Goal: Navigation & Orientation: Find specific page/section

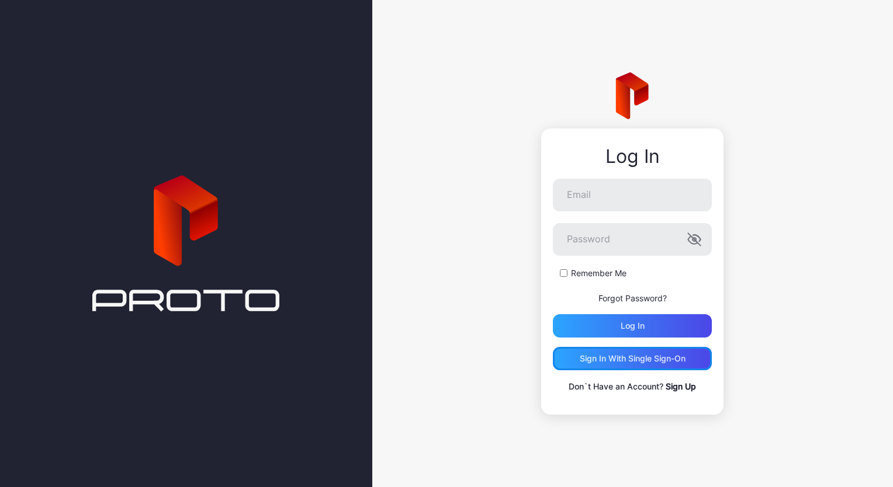
click at [609, 360] on div "Sign in With Single Sign-On" at bounding box center [632, 358] width 106 height 9
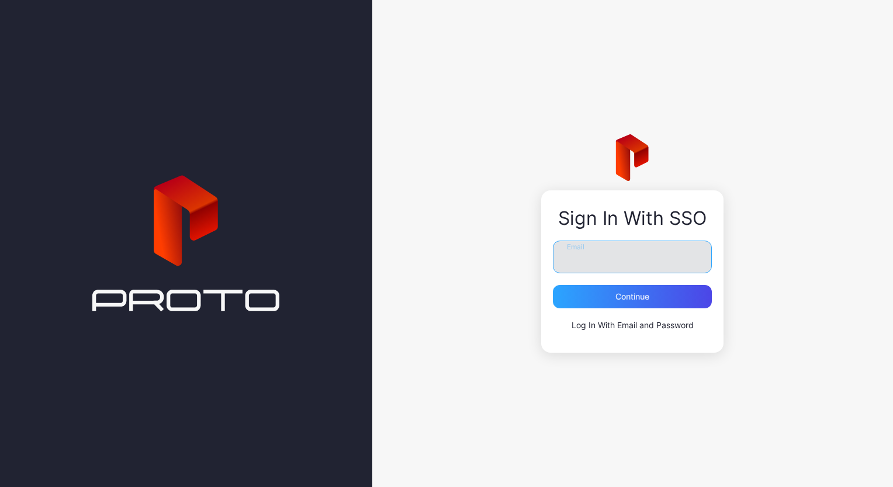
click at [571, 258] on input "Email" at bounding box center [632, 257] width 159 height 33
type input "**********"
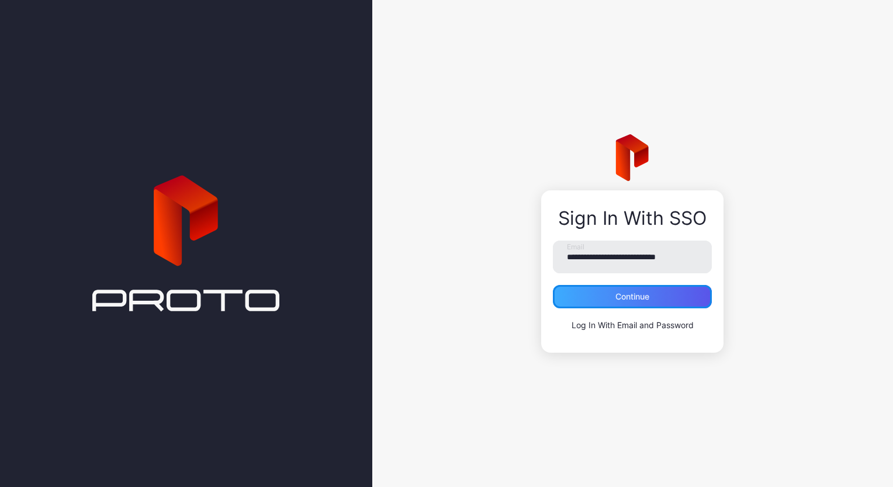
click at [616, 300] on div "Continue" at bounding box center [632, 296] width 34 height 9
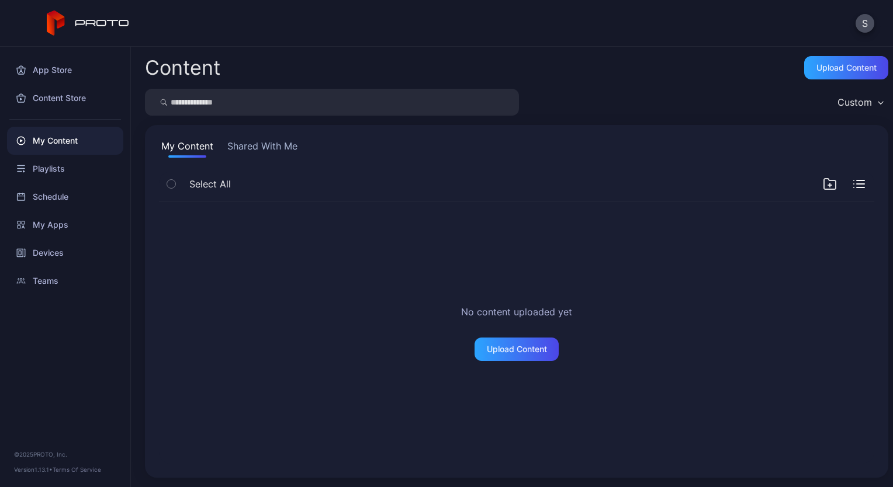
click at [258, 148] on button "Shared With Me" at bounding box center [262, 148] width 75 height 19
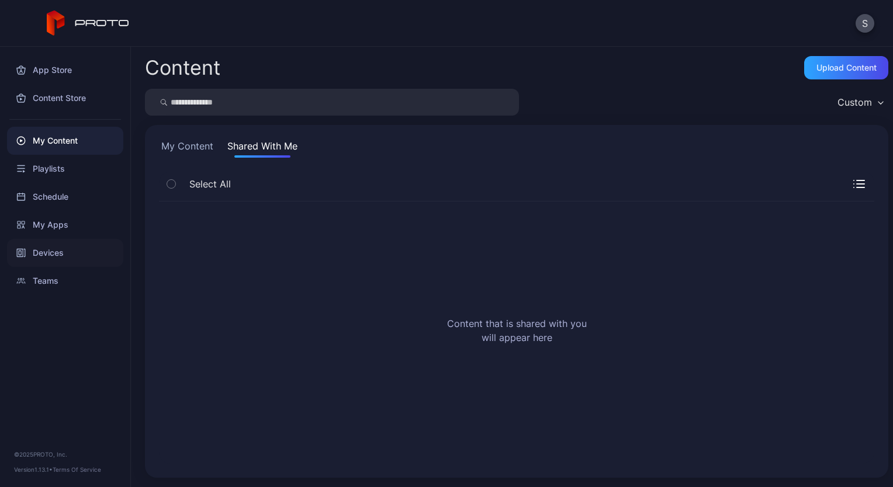
click at [58, 254] on div "Devices" at bounding box center [65, 253] width 116 height 28
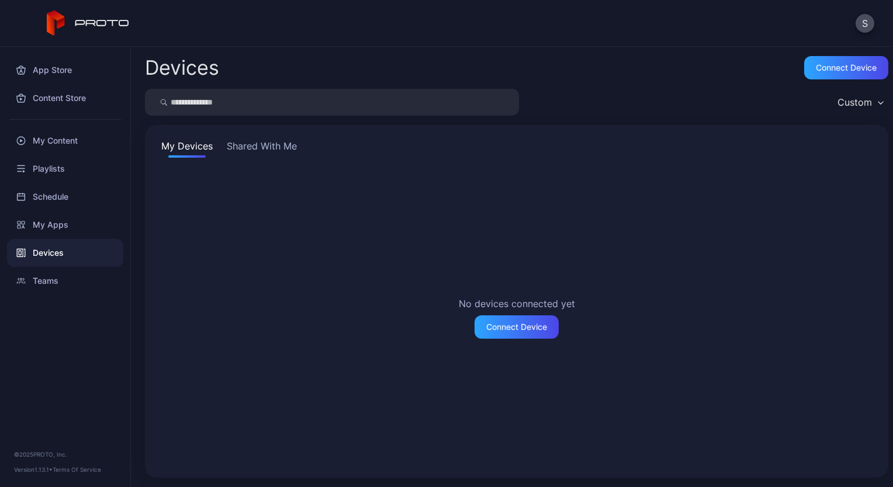
click at [281, 150] on button "Shared With Me" at bounding box center [261, 148] width 75 height 19
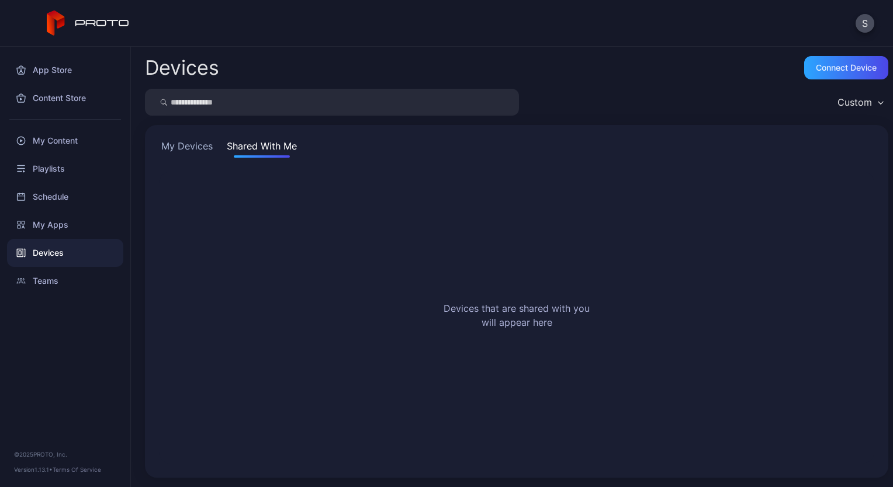
click at [188, 146] on button "My Devices" at bounding box center [187, 148] width 56 height 19
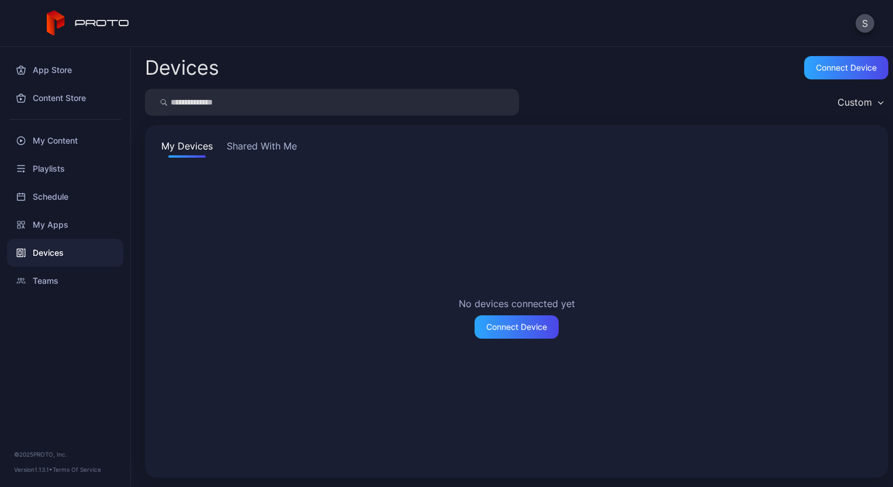
click at [243, 144] on button "Shared With Me" at bounding box center [261, 148] width 75 height 19
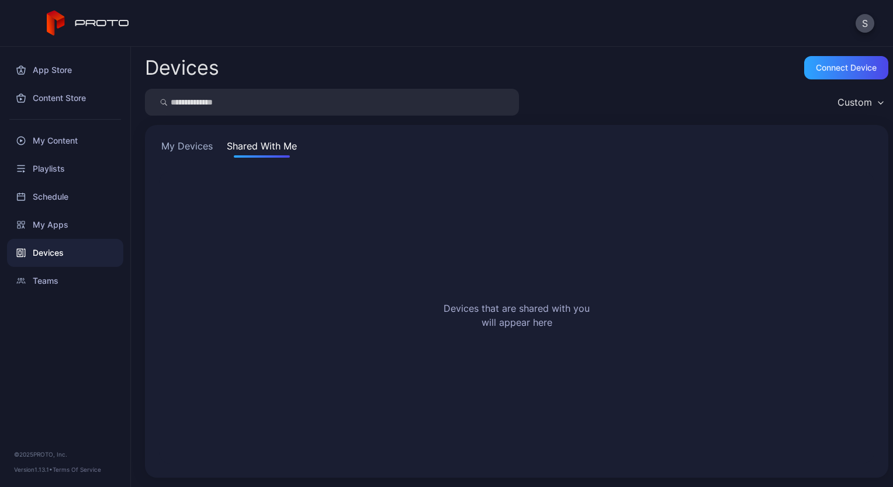
click at [196, 147] on button "My Devices" at bounding box center [187, 148] width 56 height 19
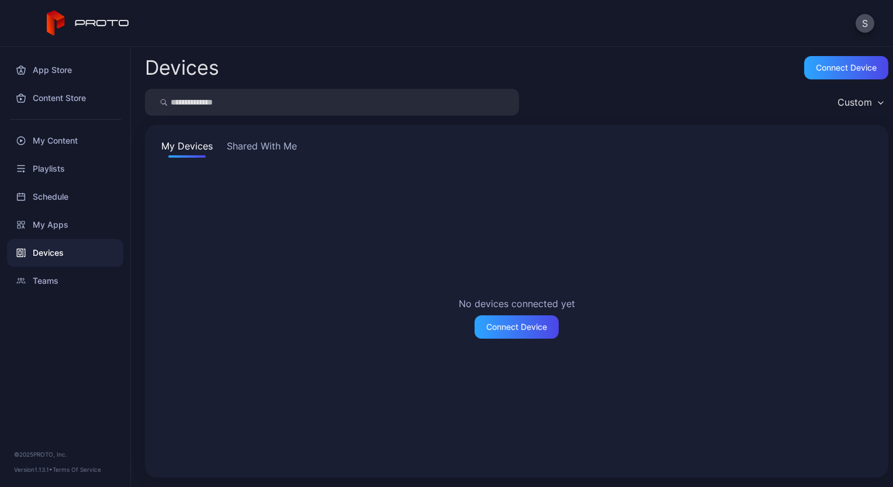
click at [263, 149] on button "Shared With Me" at bounding box center [261, 148] width 75 height 19
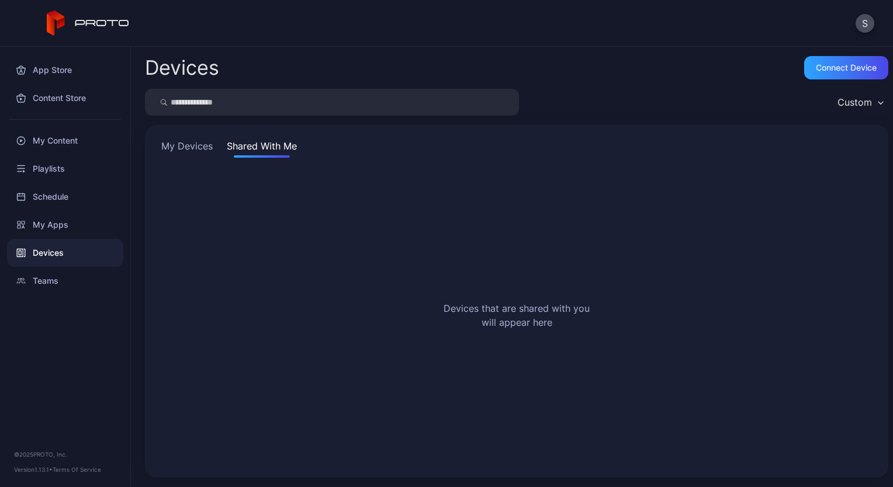
click at [188, 147] on button "My Devices" at bounding box center [187, 148] width 56 height 19
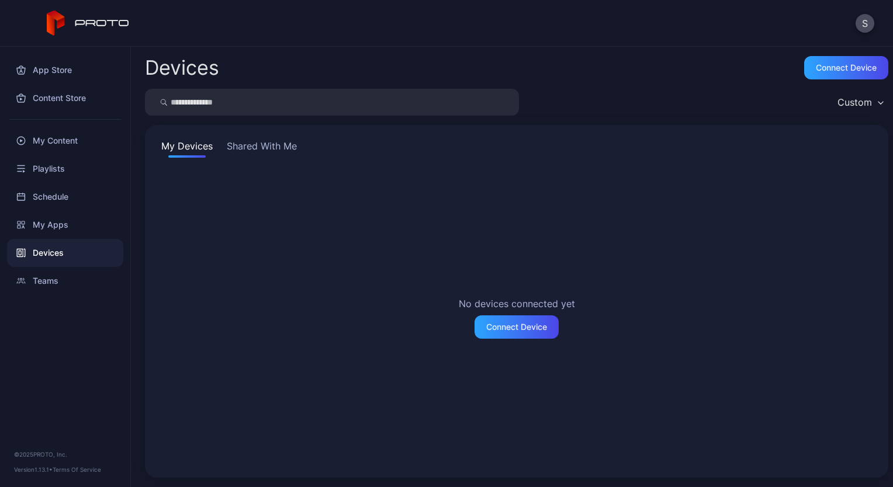
click at [252, 144] on button "Shared With Me" at bounding box center [261, 148] width 75 height 19
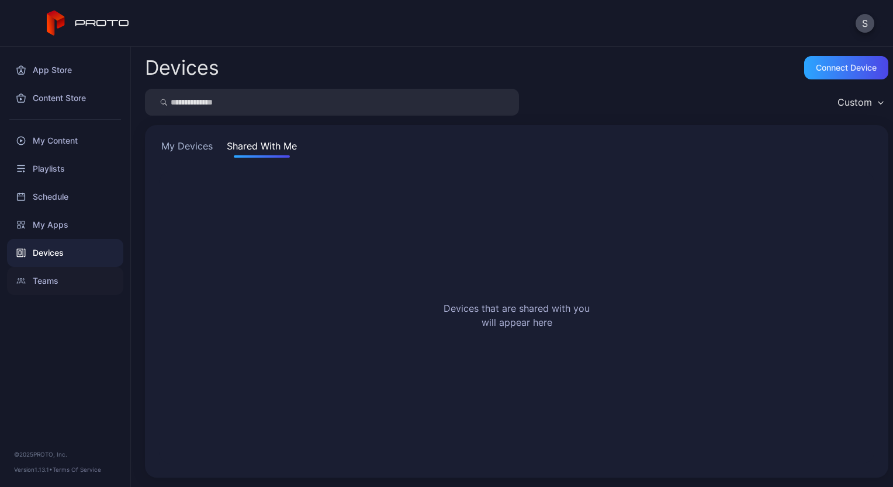
click at [51, 282] on div "Teams" at bounding box center [65, 281] width 116 height 28
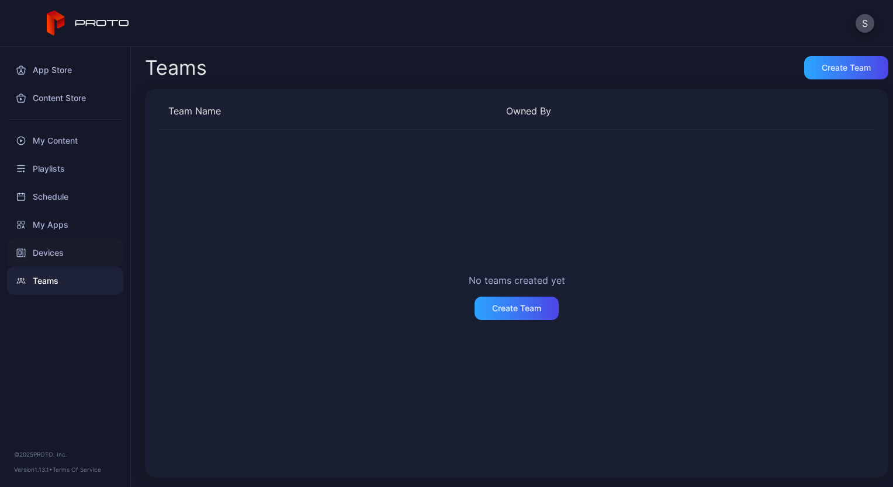
click at [53, 258] on div "Devices" at bounding box center [65, 253] width 116 height 28
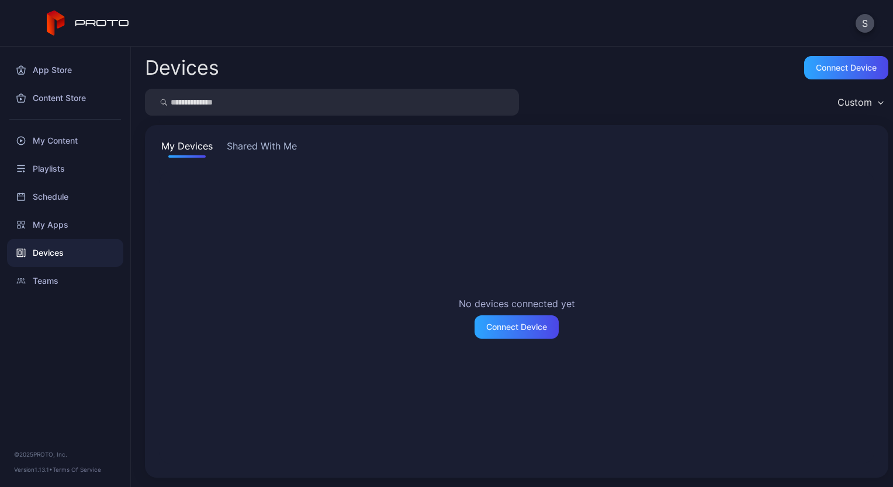
click at [278, 152] on button "Shared With Me" at bounding box center [261, 148] width 75 height 19
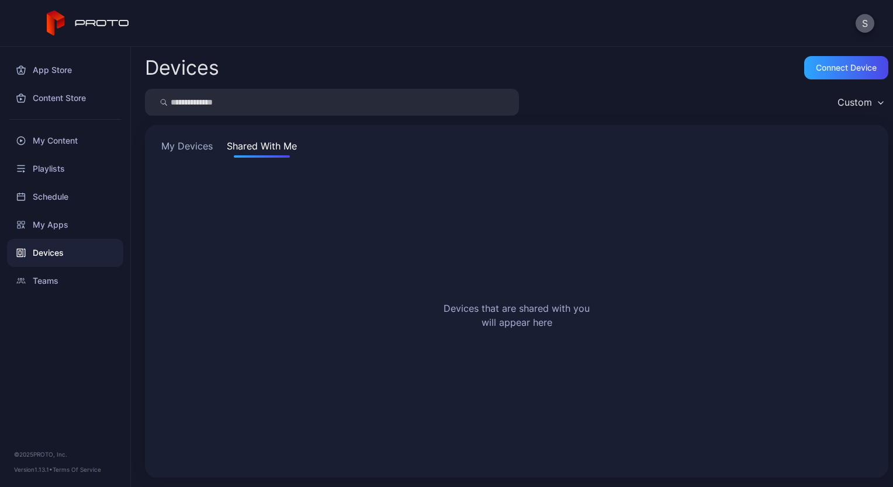
click at [869, 22] on button "S" at bounding box center [864, 23] width 19 height 19
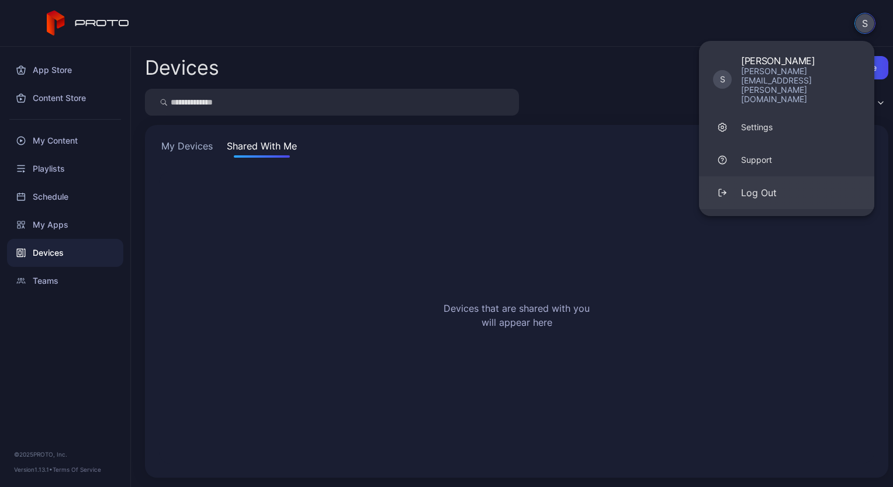
click at [744, 186] on div "Log Out" at bounding box center [759, 193] width 36 height 14
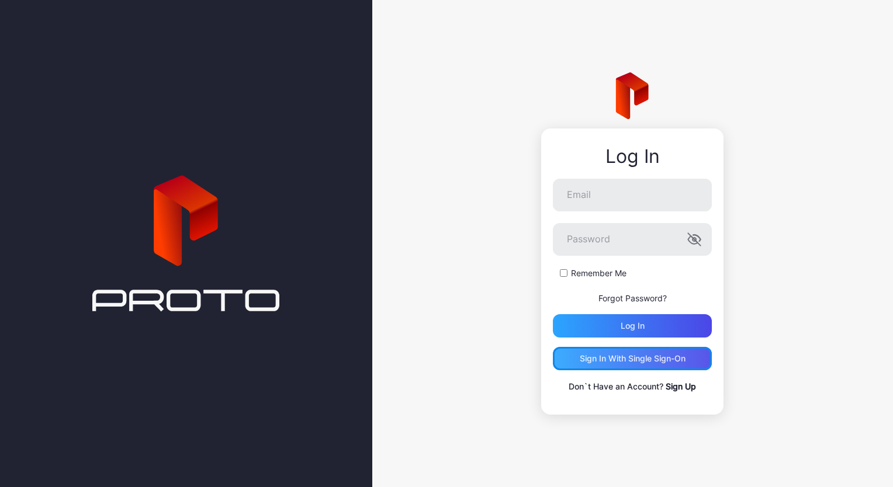
click at [654, 353] on div "Sign in With Single Sign-On" at bounding box center [632, 358] width 159 height 23
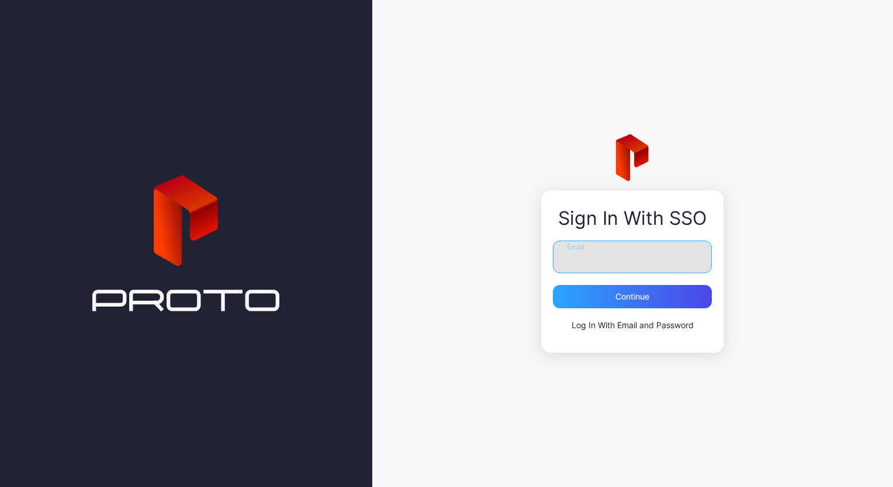
click at [602, 261] on input "Email" at bounding box center [632, 257] width 159 height 33
type input "**********"
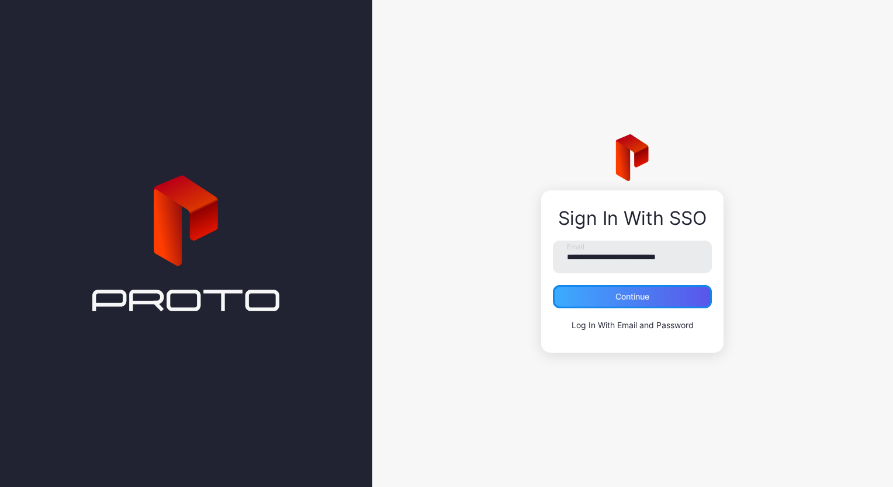
click at [606, 299] on div "Continue" at bounding box center [632, 296] width 159 height 23
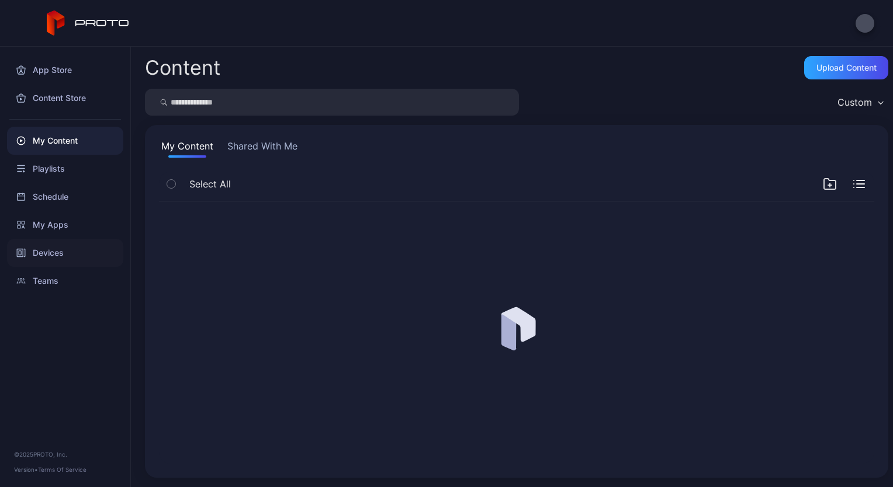
click at [53, 254] on div "Devices" at bounding box center [65, 253] width 116 height 28
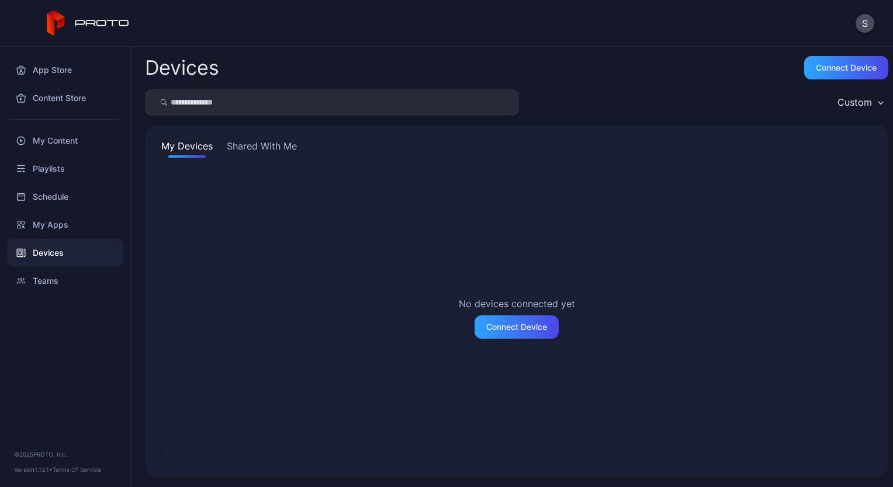
click at [264, 147] on button "Shared With Me" at bounding box center [261, 148] width 75 height 19
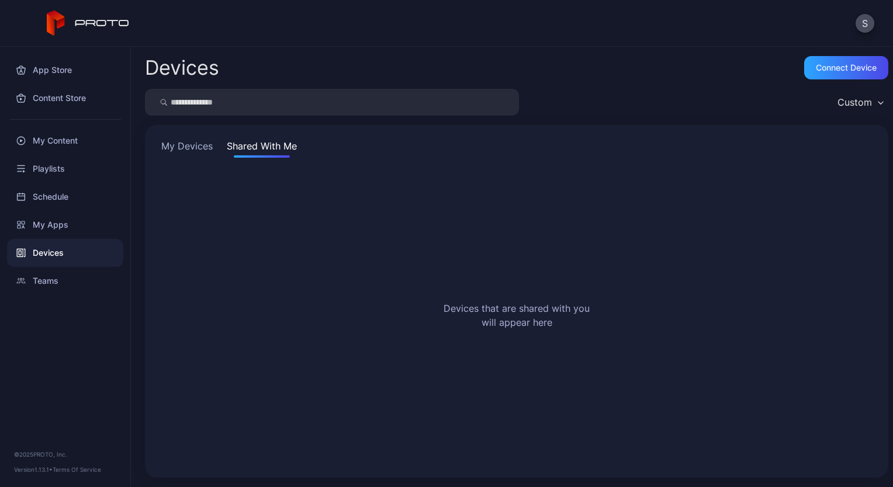
click at [183, 144] on button "My Devices" at bounding box center [187, 148] width 56 height 19
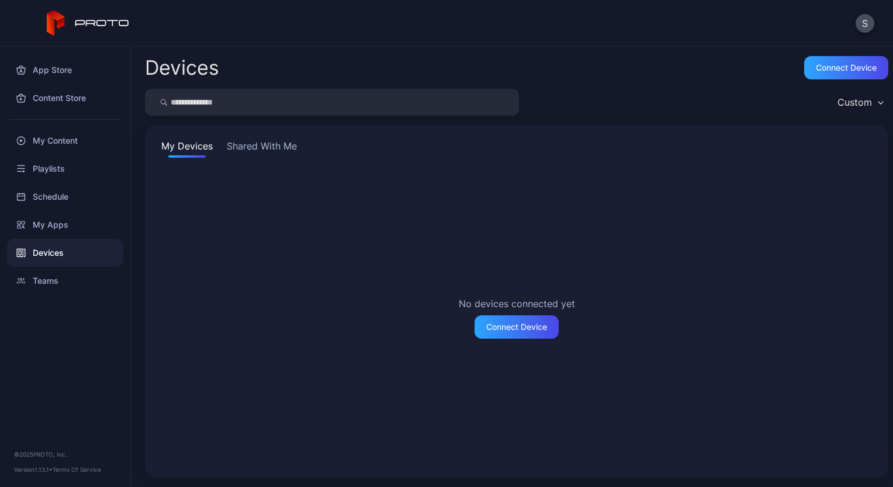
click at [247, 148] on button "Shared With Me" at bounding box center [261, 148] width 75 height 19
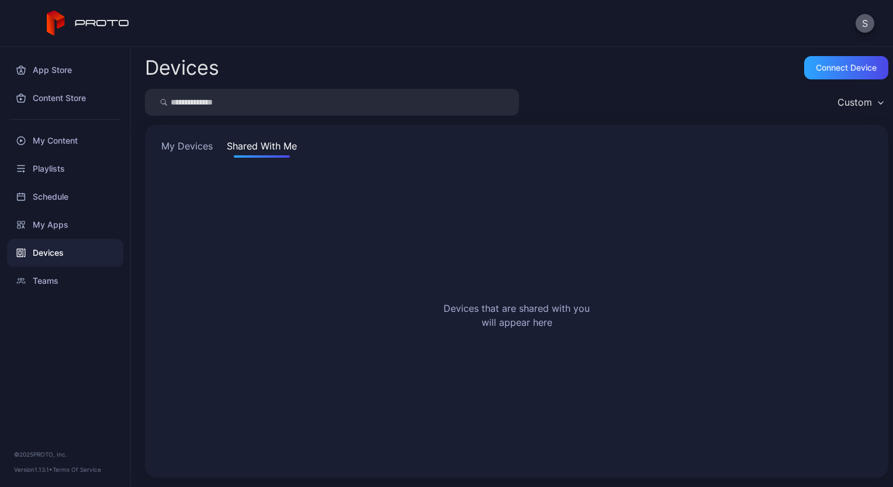
click at [866, 21] on button "S" at bounding box center [864, 23] width 19 height 19
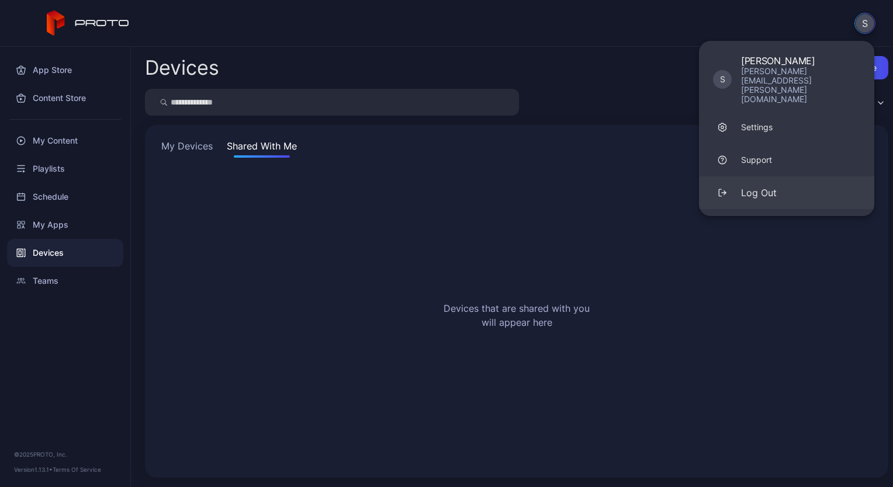
click at [771, 186] on div "Log Out" at bounding box center [759, 193] width 36 height 14
